Goal: Task Accomplishment & Management: Use online tool/utility

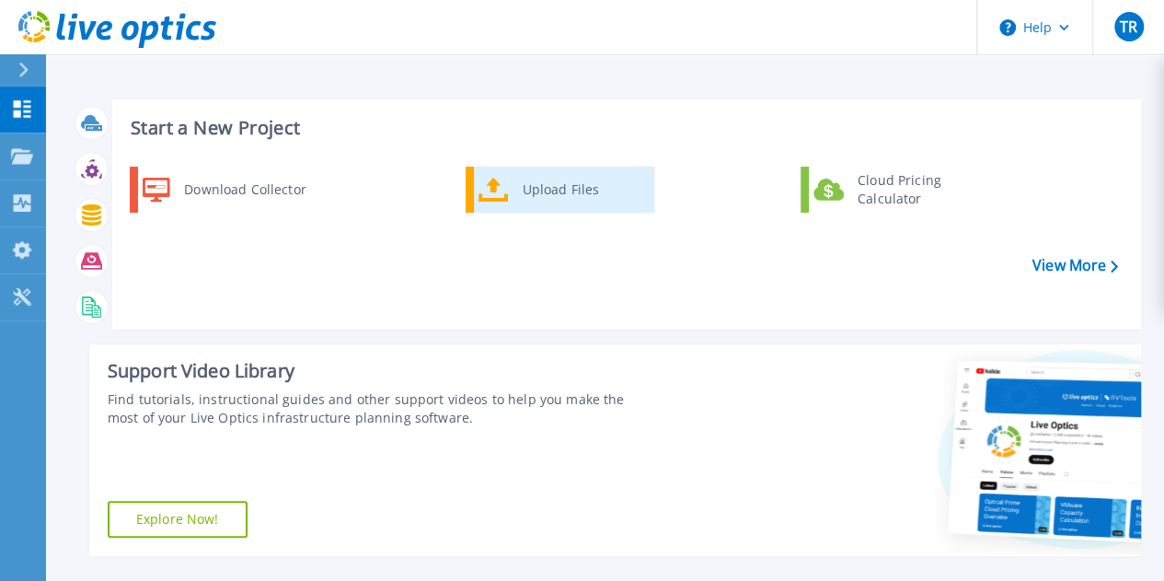
click at [531, 190] on div "Upload Files" at bounding box center [581, 189] width 136 height 37
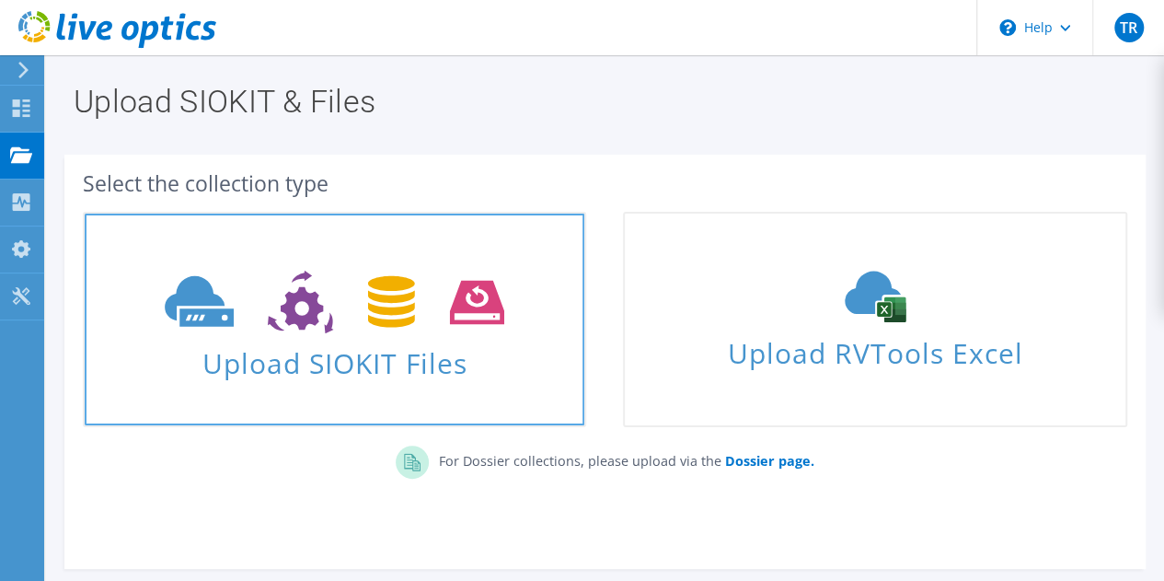
click at [313, 318] on use at bounding box center [335, 302] width 340 height 63
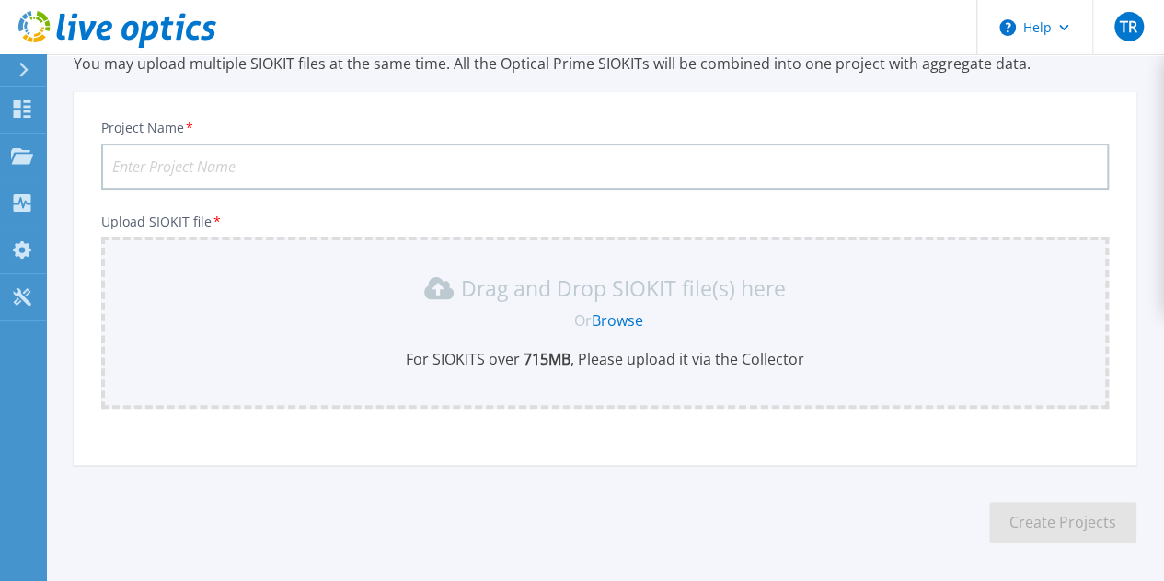
scroll to position [152, 0]
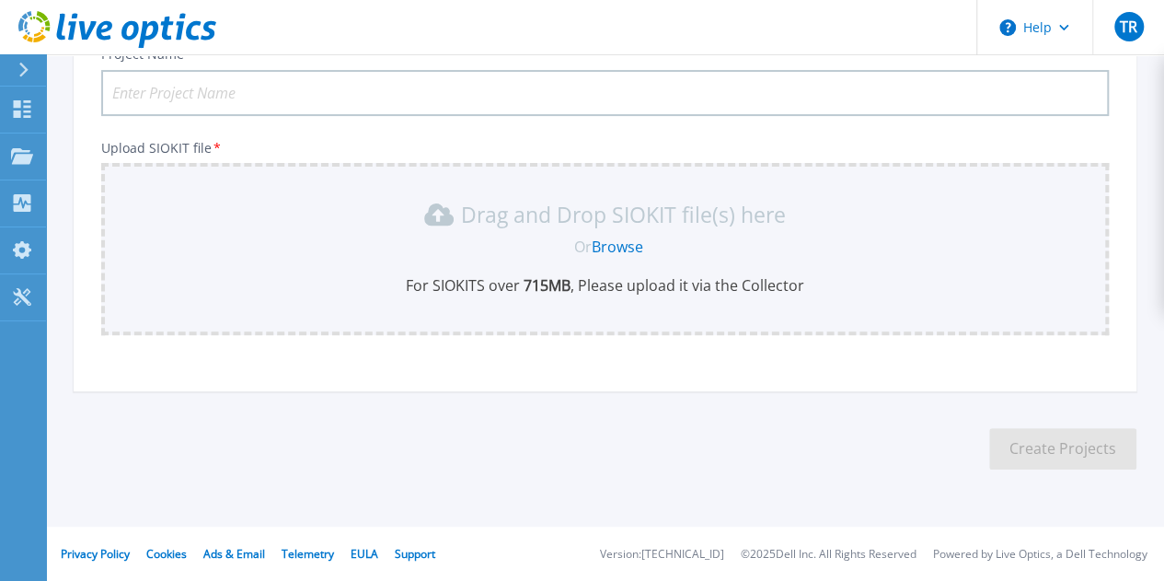
click at [338, 86] on input "Project Name *" at bounding box center [605, 93] width 1008 height 46
type input "VMWorld-2025-08-13"
click at [604, 259] on div "Drag and Drop SIOKIT file(s) here Or Browse For SIOKITS over 715 MB , Please up…" at bounding box center [604, 248] width 985 height 96
click at [629, 239] on link "Browse" at bounding box center [618, 246] width 52 height 20
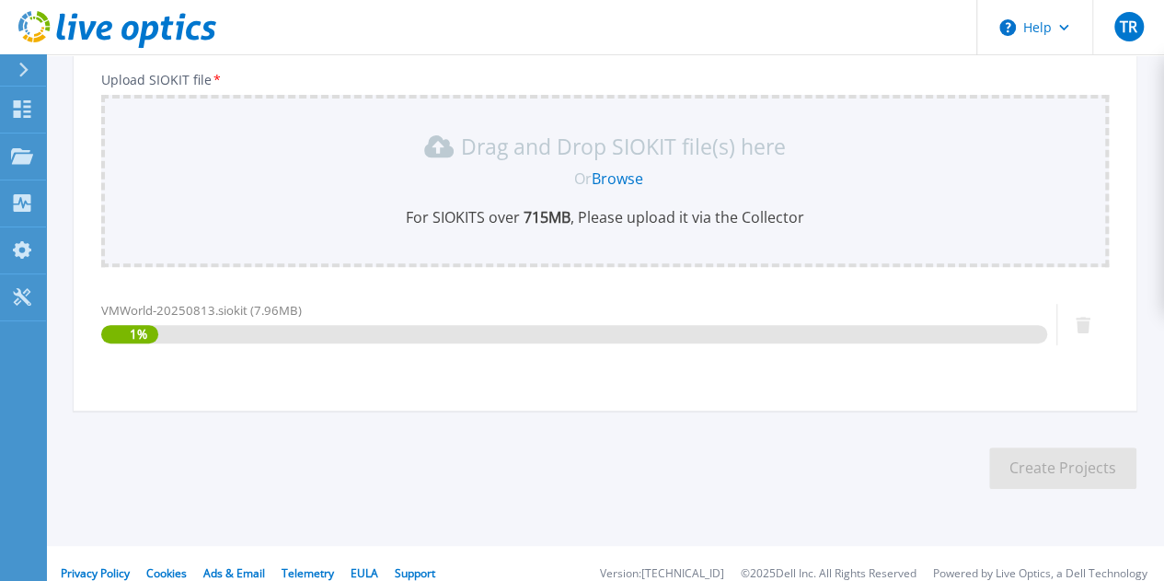
scroll to position [239, 0]
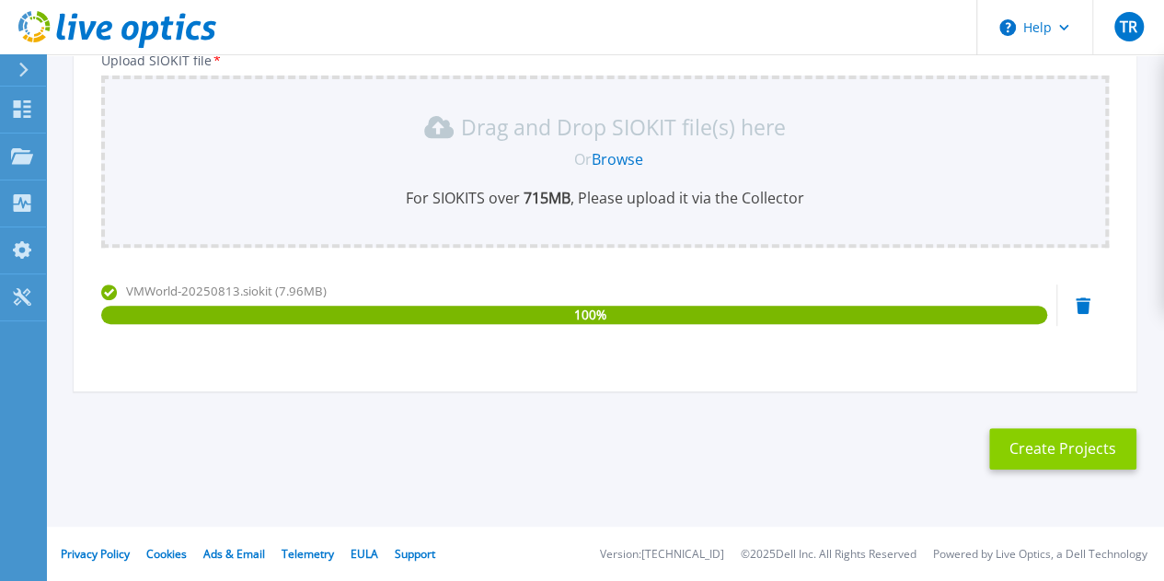
click at [1038, 450] on button "Create Projects" at bounding box center [1062, 448] width 147 height 41
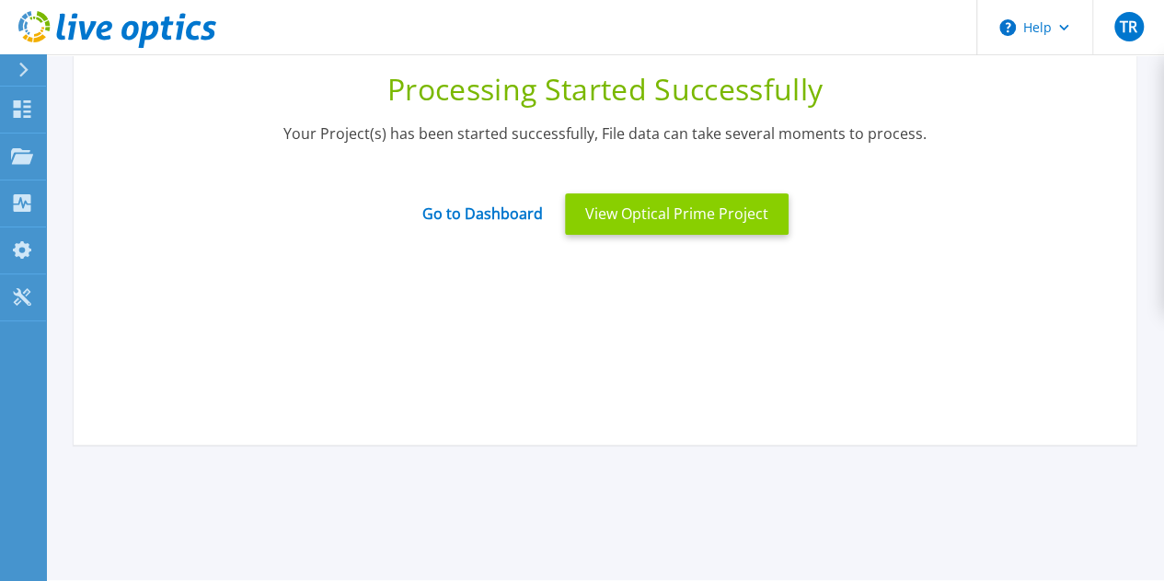
click at [633, 210] on button "View Optical Prime Project" at bounding box center [677, 213] width 224 height 41
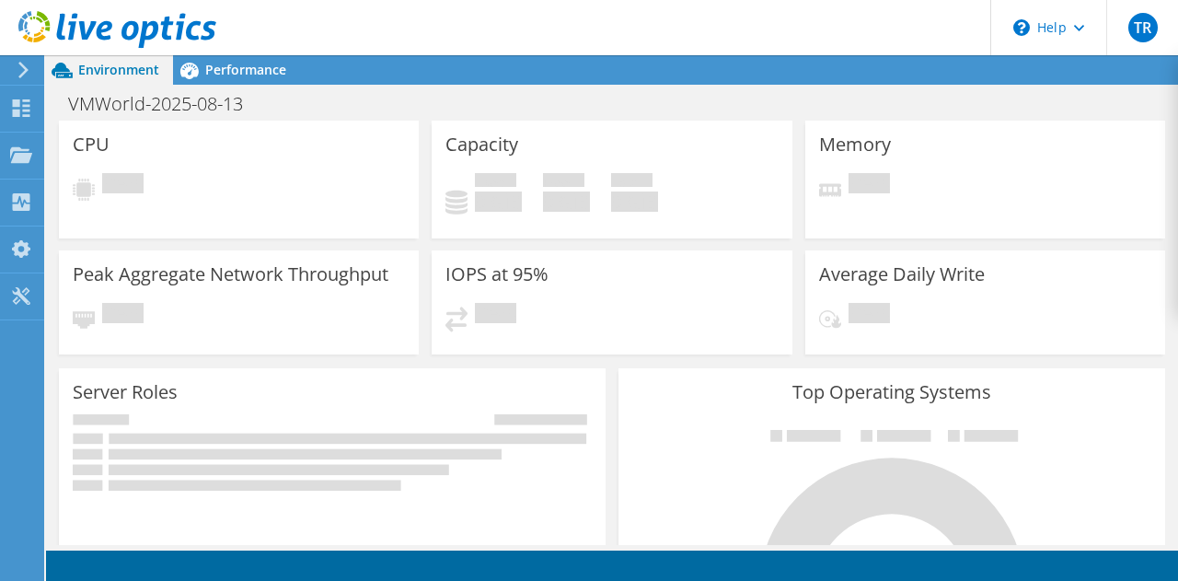
click at [403, 242] on div "CPU Pending" at bounding box center [238, 186] width 373 height 130
click at [265, 62] on span "Performance" at bounding box center [245, 69] width 81 height 17
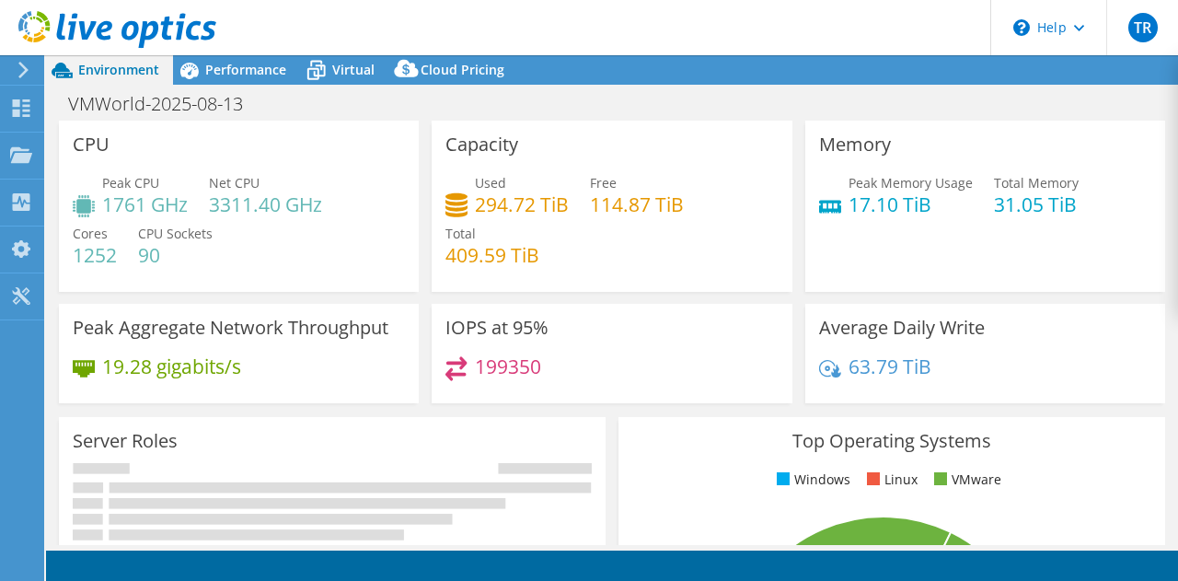
select select "USD"
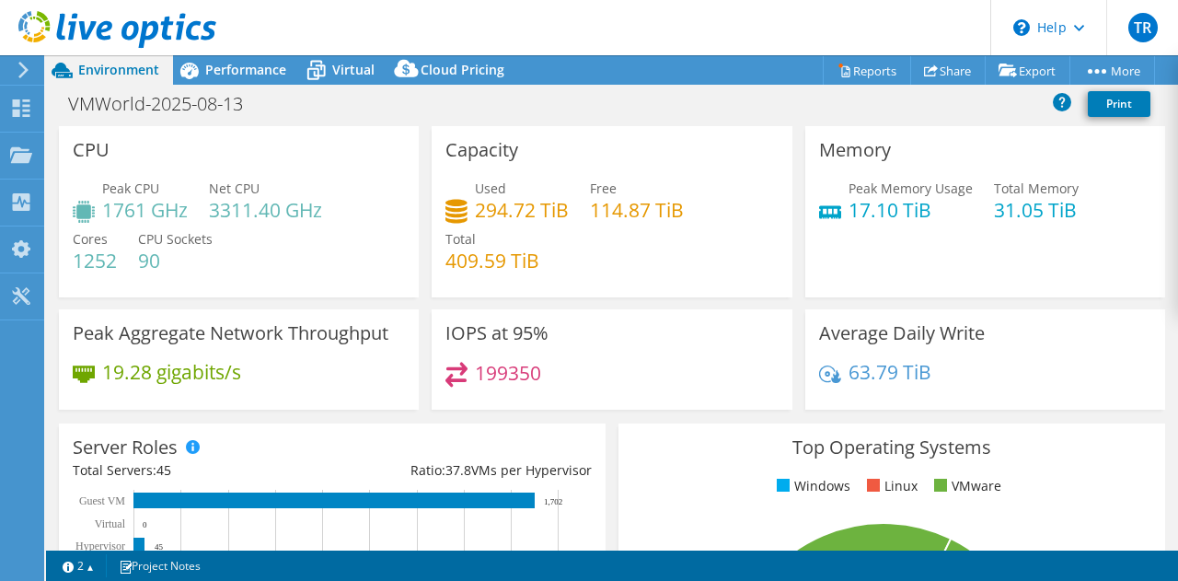
click at [691, 131] on div "Capacity Used 294.72 TiB Free 114.87 TiB Total 409.59 TiB" at bounding box center [612, 211] width 360 height 171
